Goal: Transaction & Acquisition: Purchase product/service

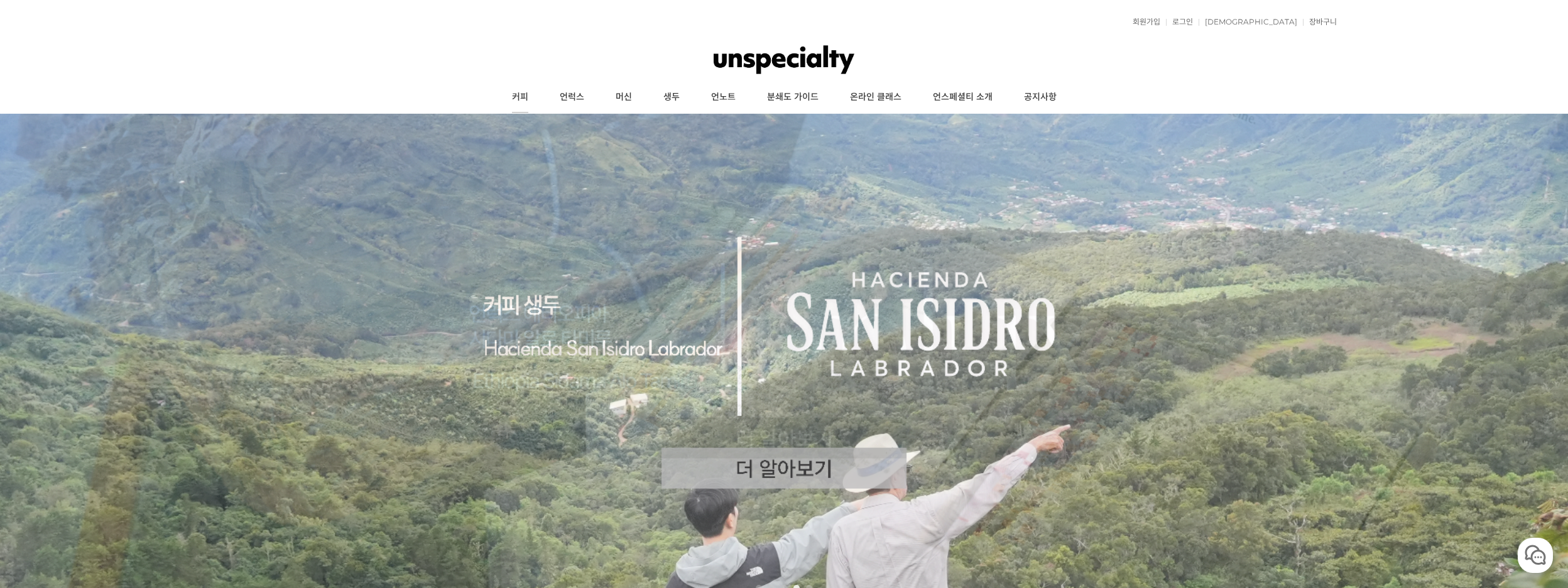
click at [521, 95] on link "커피" at bounding box center [520, 97] width 48 height 31
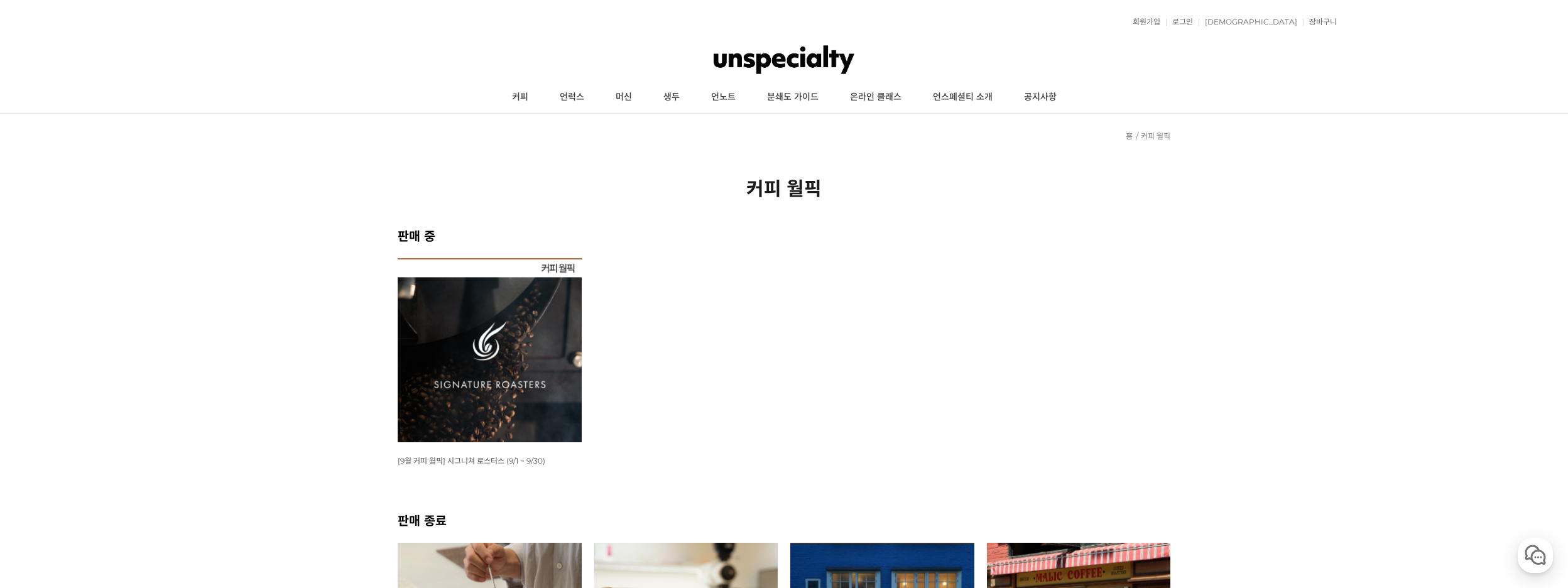
click at [544, 416] on img at bounding box center [490, 350] width 184 height 184
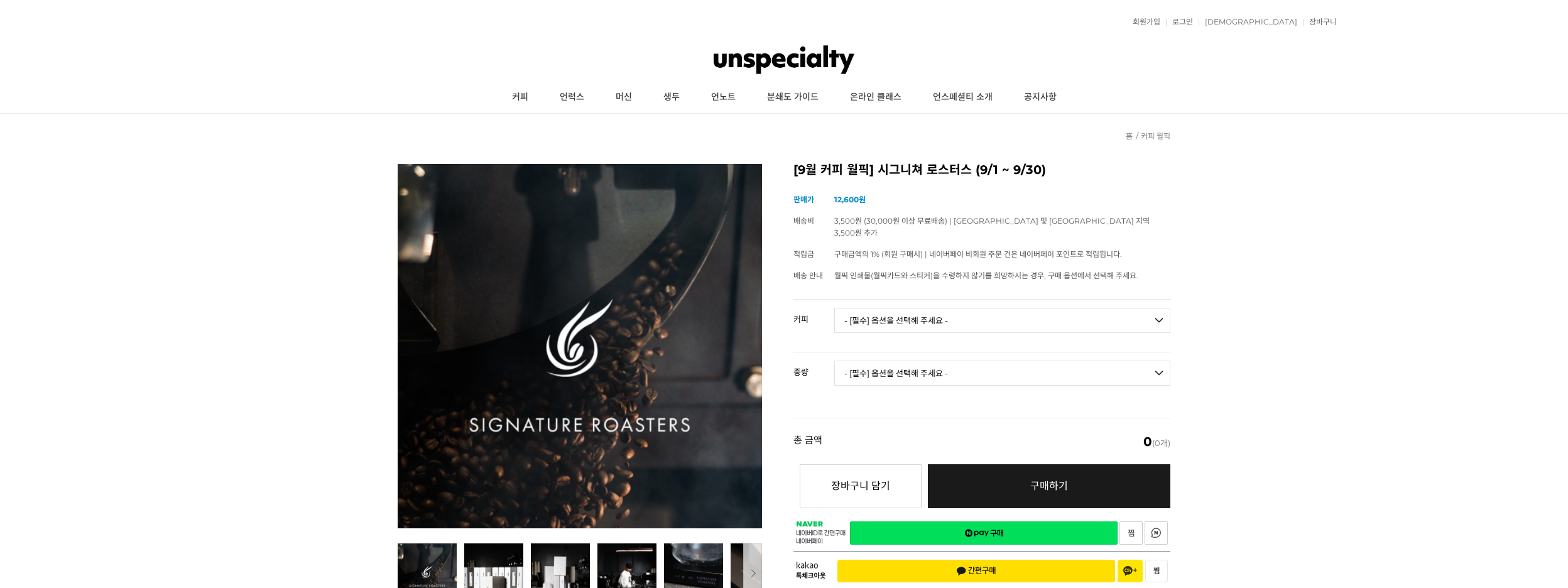
click at [986, 314] on select "- [필수] 옵션을 선택해 주세요 - ------------------- 언스페셜티 분쇄도 가이드 종이(주문 1건당 최대 1개 제공) 월픽 인…" at bounding box center [1002, 320] width 336 height 25
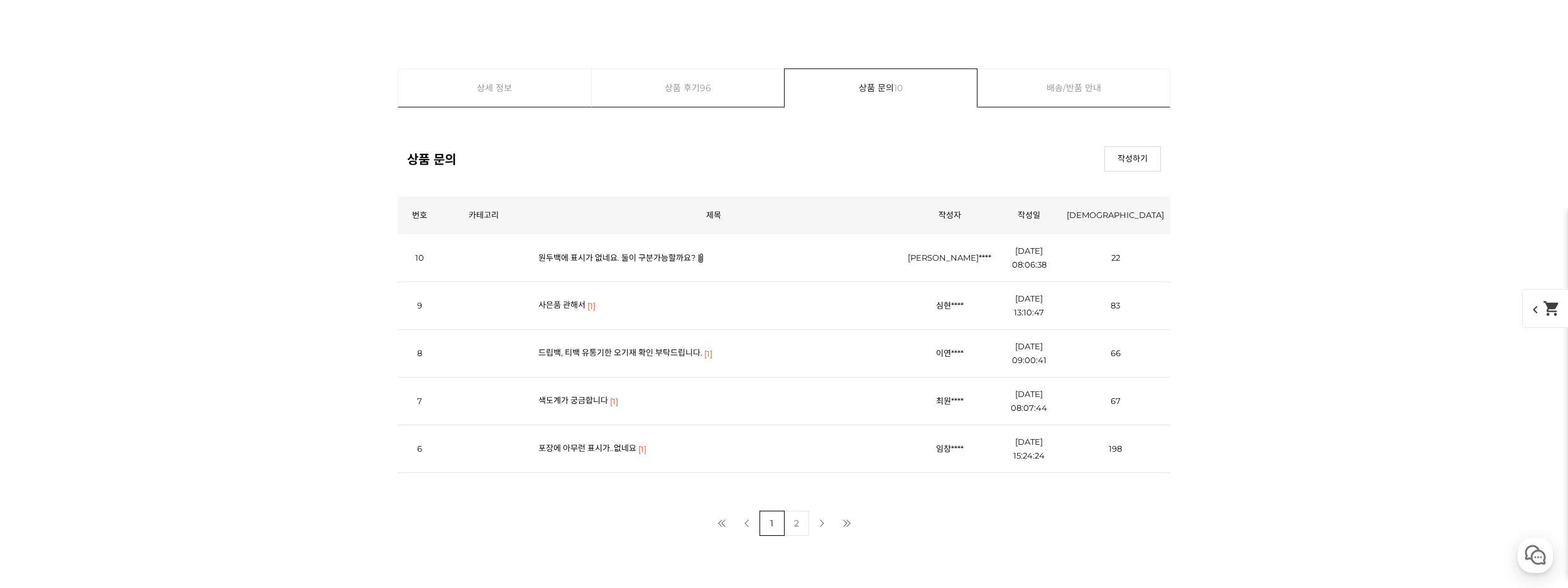
scroll to position [4357, 0]
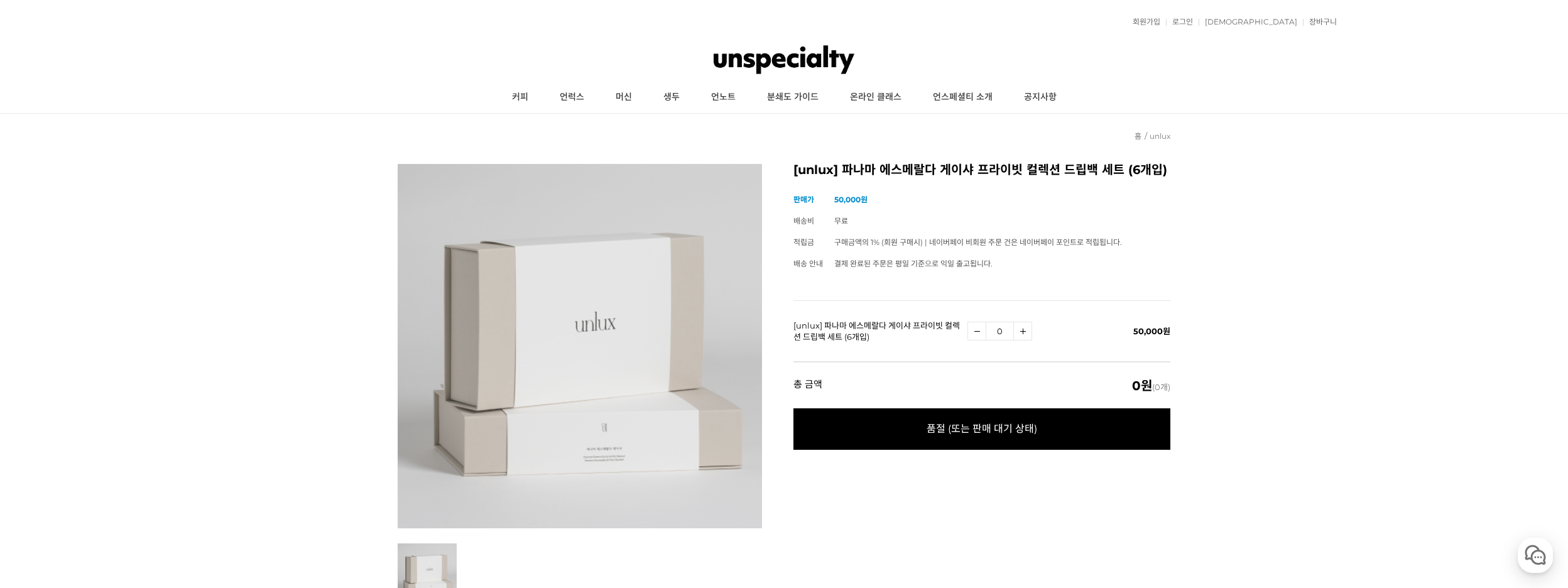
click at [1028, 334] on link "수량증가" at bounding box center [1022, 331] width 19 height 19
